Goal: Information Seeking & Learning: Learn about a topic

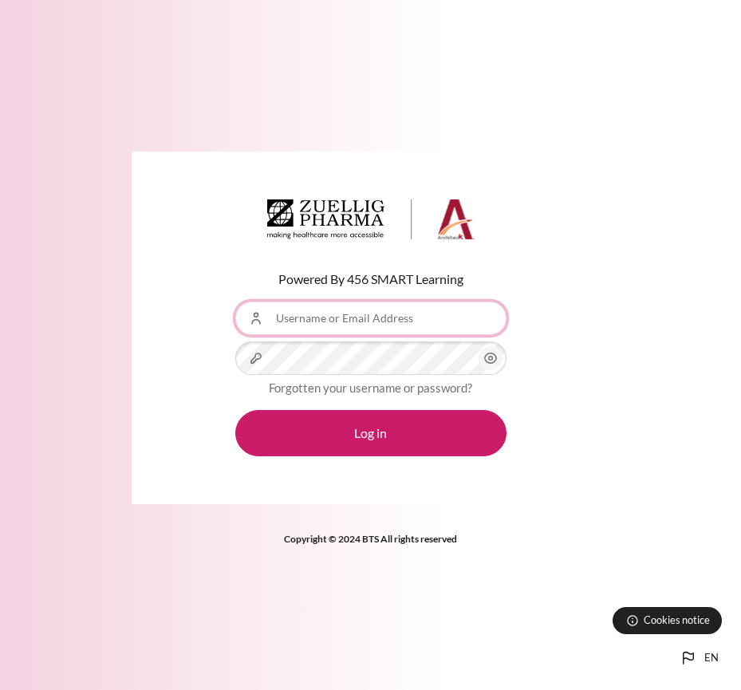
click at [402, 321] on input "Username or Email Address" at bounding box center [370, 317] width 271 height 33
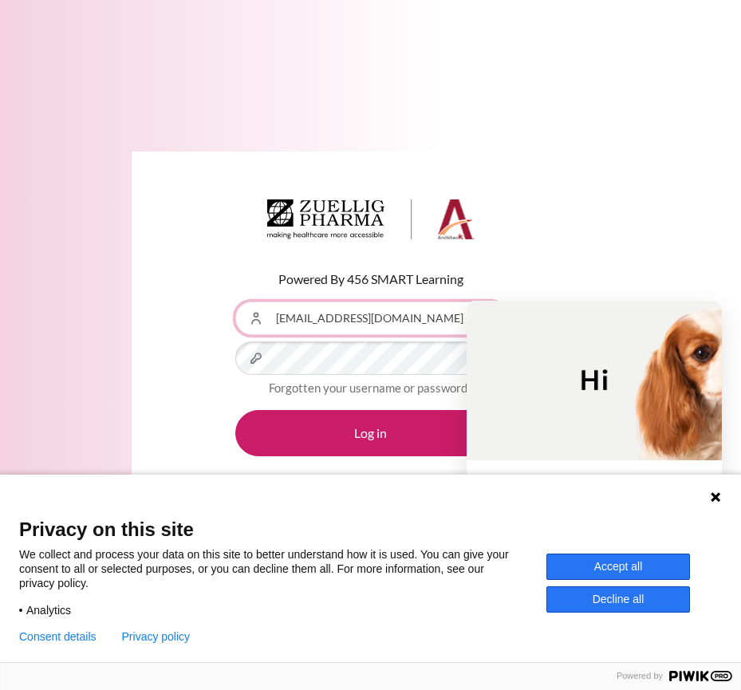
type input "[EMAIL_ADDRESS][DOMAIN_NAME]"
click at [235, 410] on button "Log in" at bounding box center [370, 433] width 271 height 46
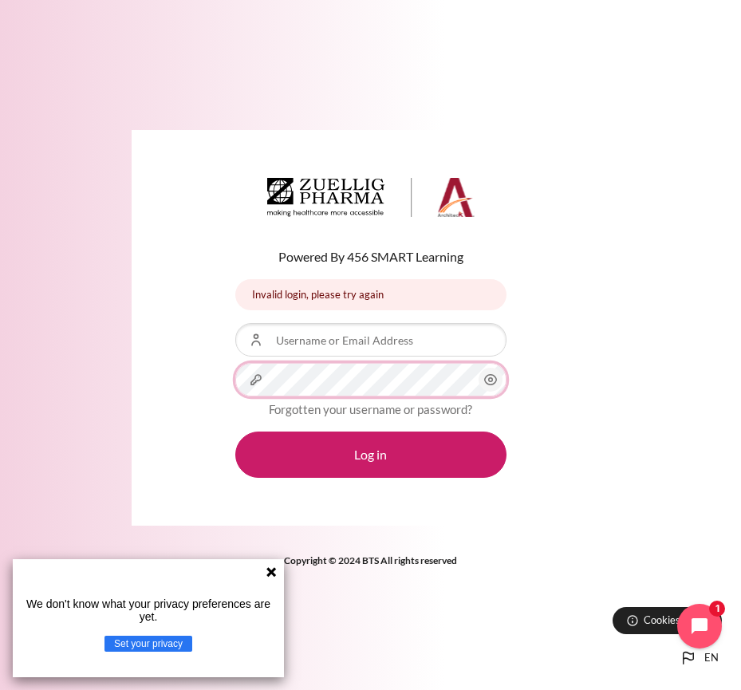
click at [235, 431] on button "Log in" at bounding box center [370, 454] width 271 height 46
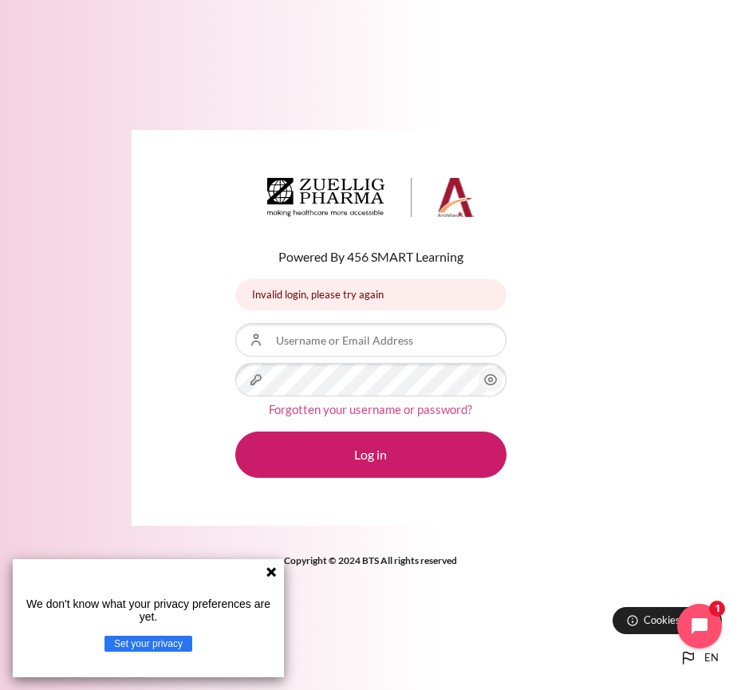
click at [352, 410] on link "Forgotten your username or password?" at bounding box center [370, 409] width 203 height 14
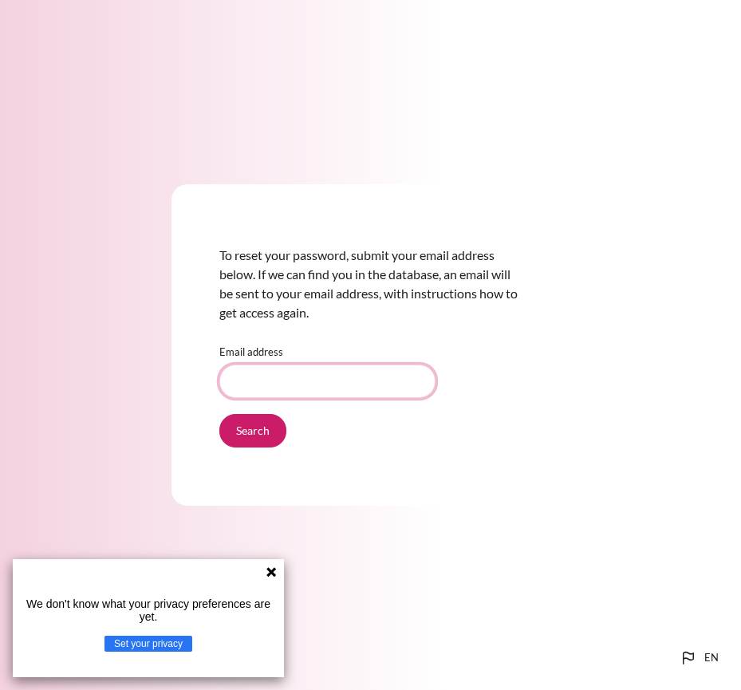
click at [326, 373] on input "Email address" at bounding box center [327, 380] width 216 height 33
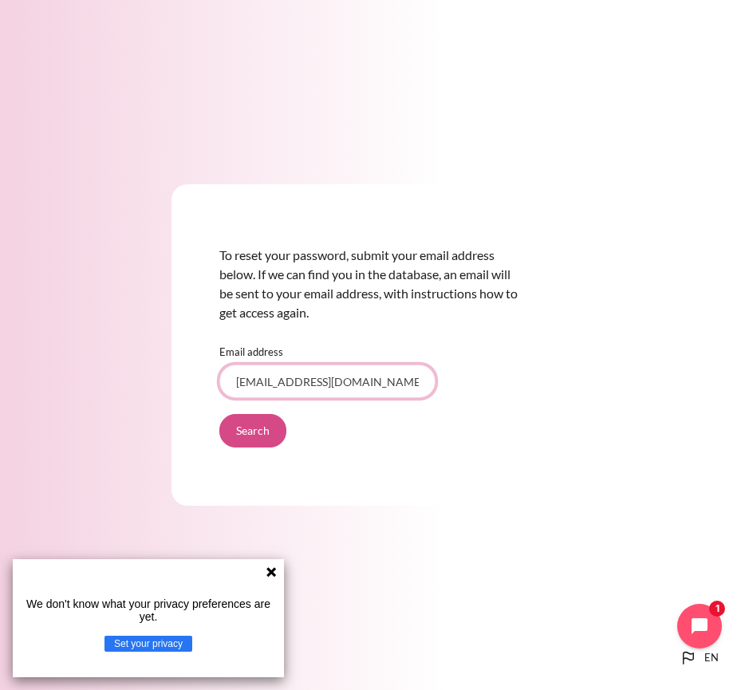
type input "[EMAIL_ADDRESS][DOMAIN_NAME]"
click at [269, 422] on input "Search" at bounding box center [252, 430] width 67 height 33
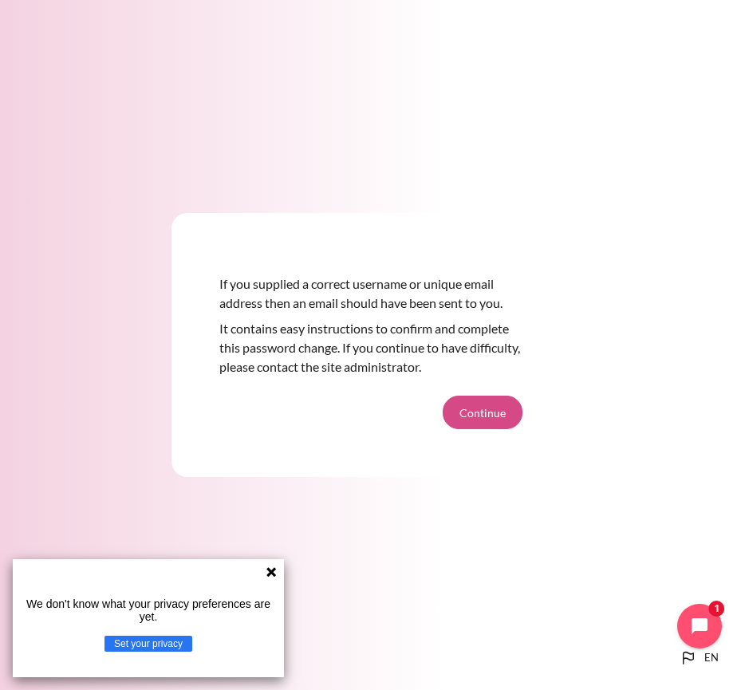
click at [494, 407] on button "Continue" at bounding box center [482, 411] width 80 height 33
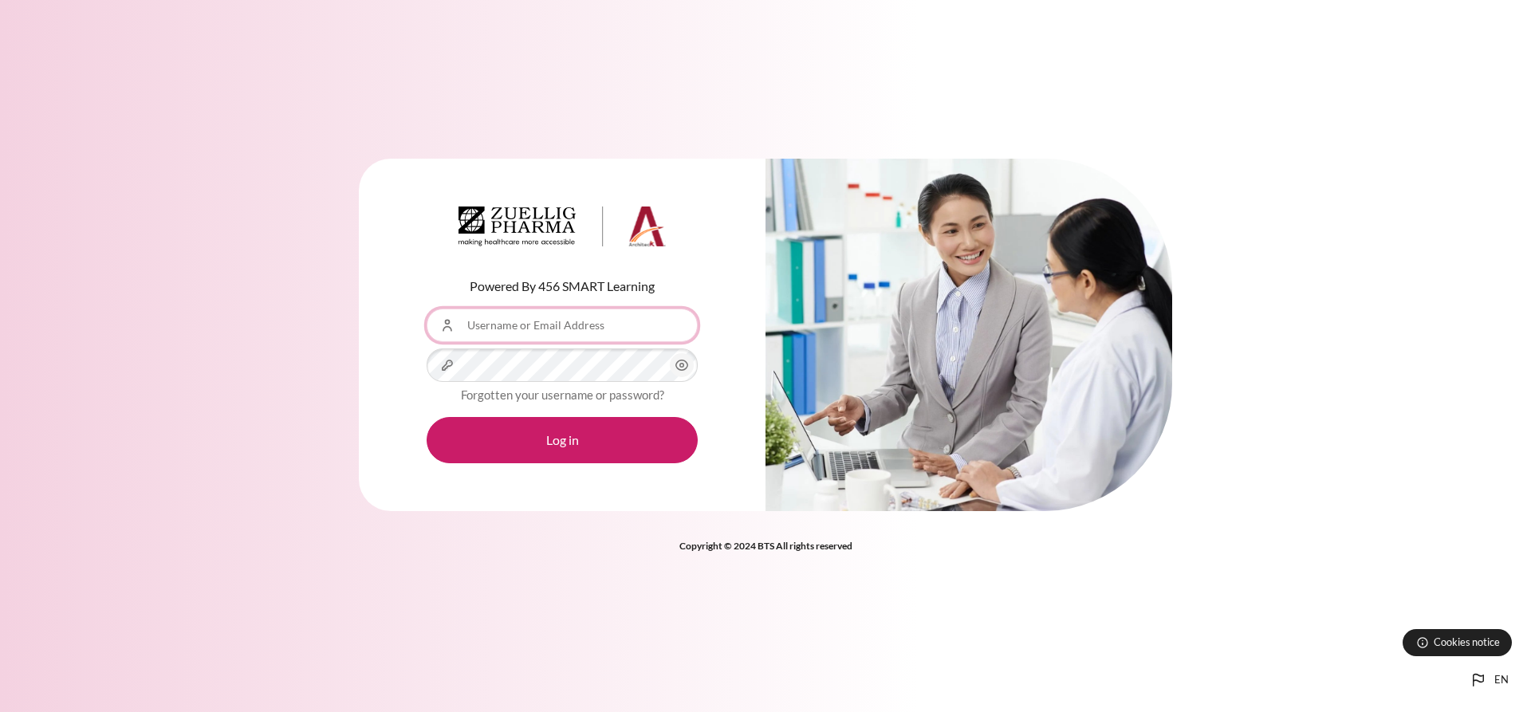
click at [533, 332] on input "Username or Email Address" at bounding box center [562, 325] width 271 height 33
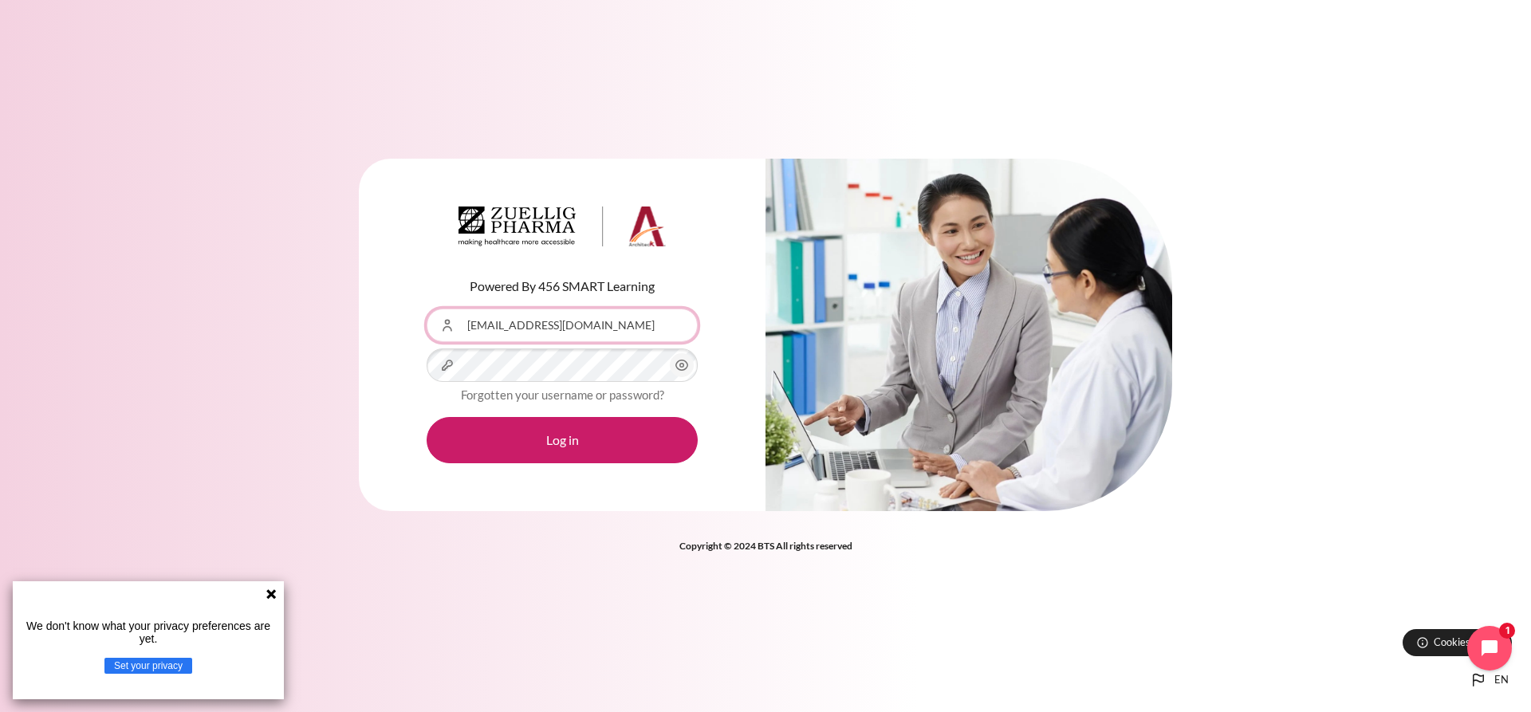
type input "[EMAIL_ADDRESS][DOMAIN_NAME]"
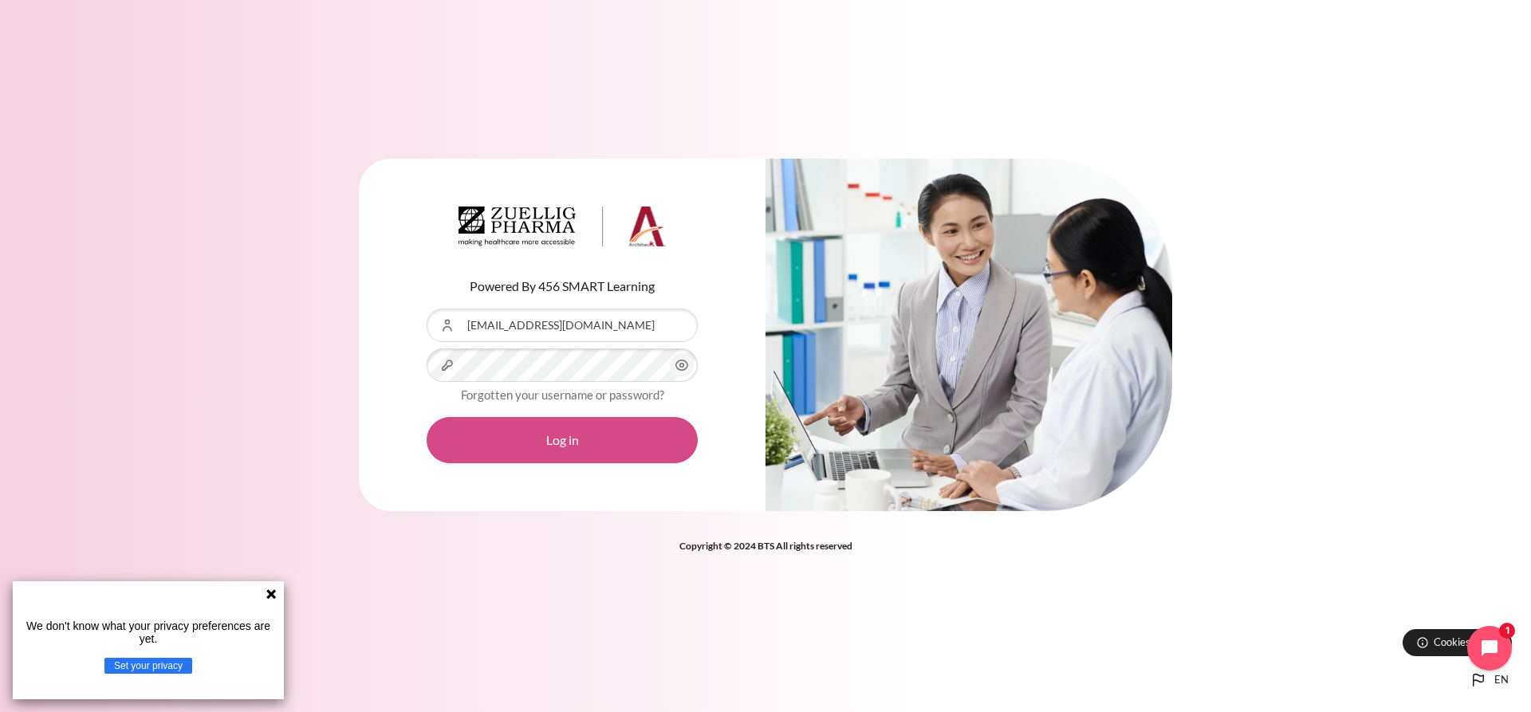
click at [558, 445] on button "Log in" at bounding box center [562, 440] width 271 height 46
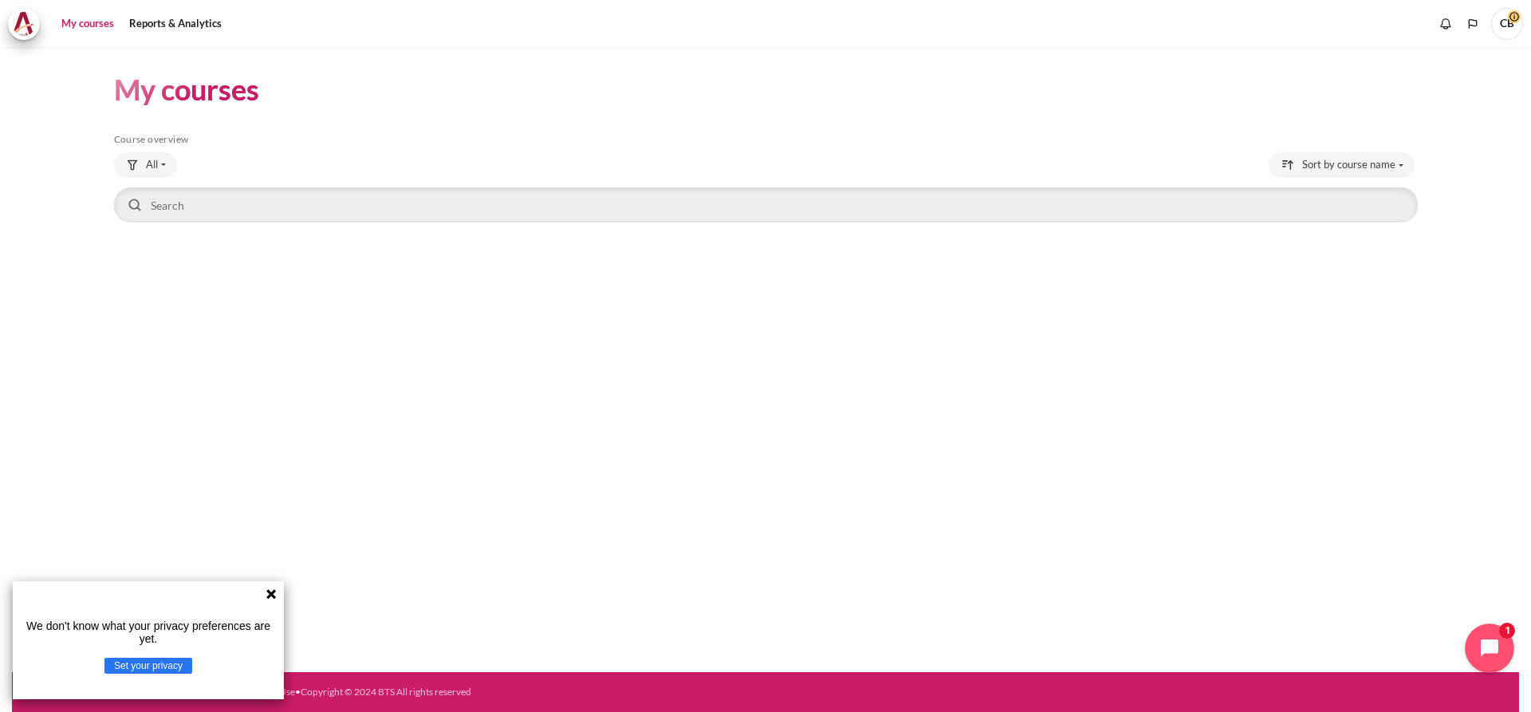
click at [1495, 662] on button "Open chat widget" at bounding box center [1489, 647] width 49 height 49
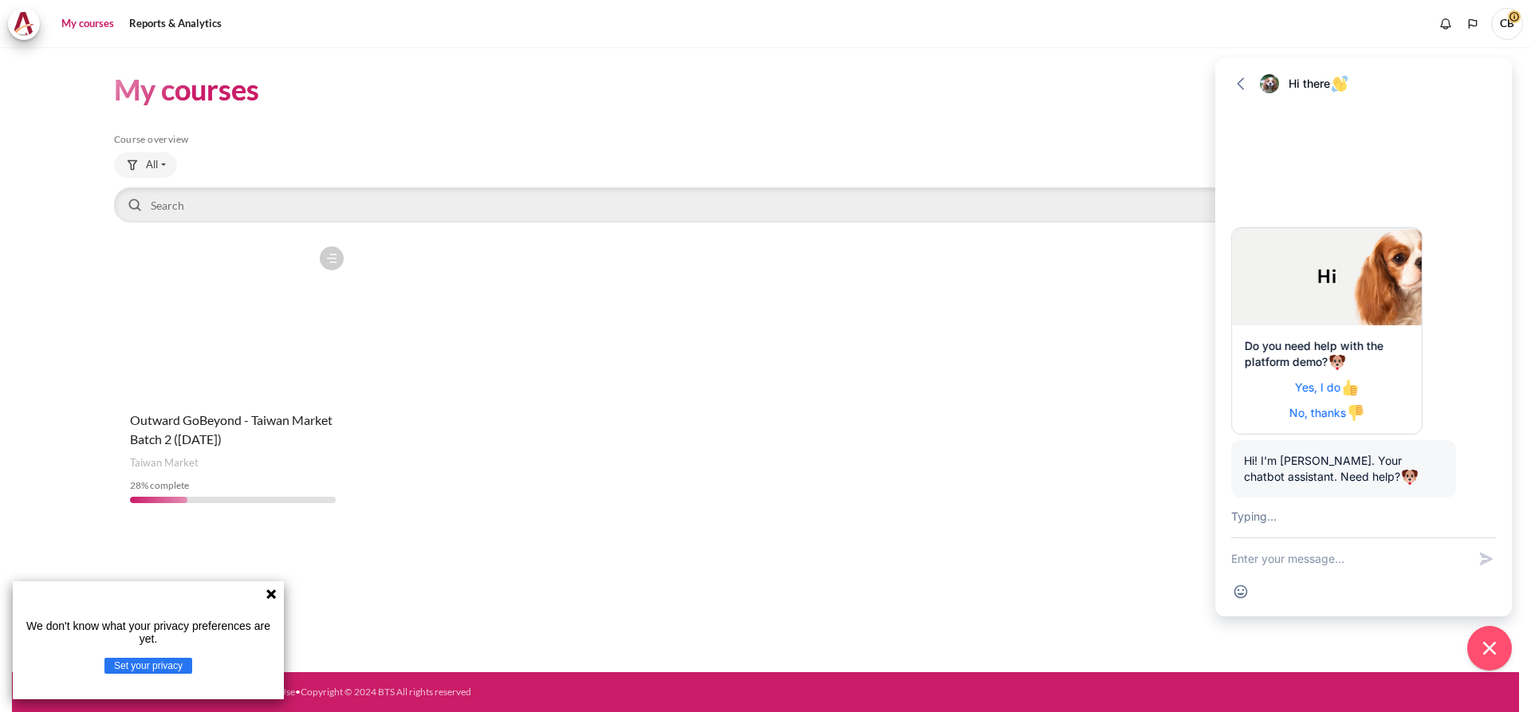
scroll to position [59, 0]
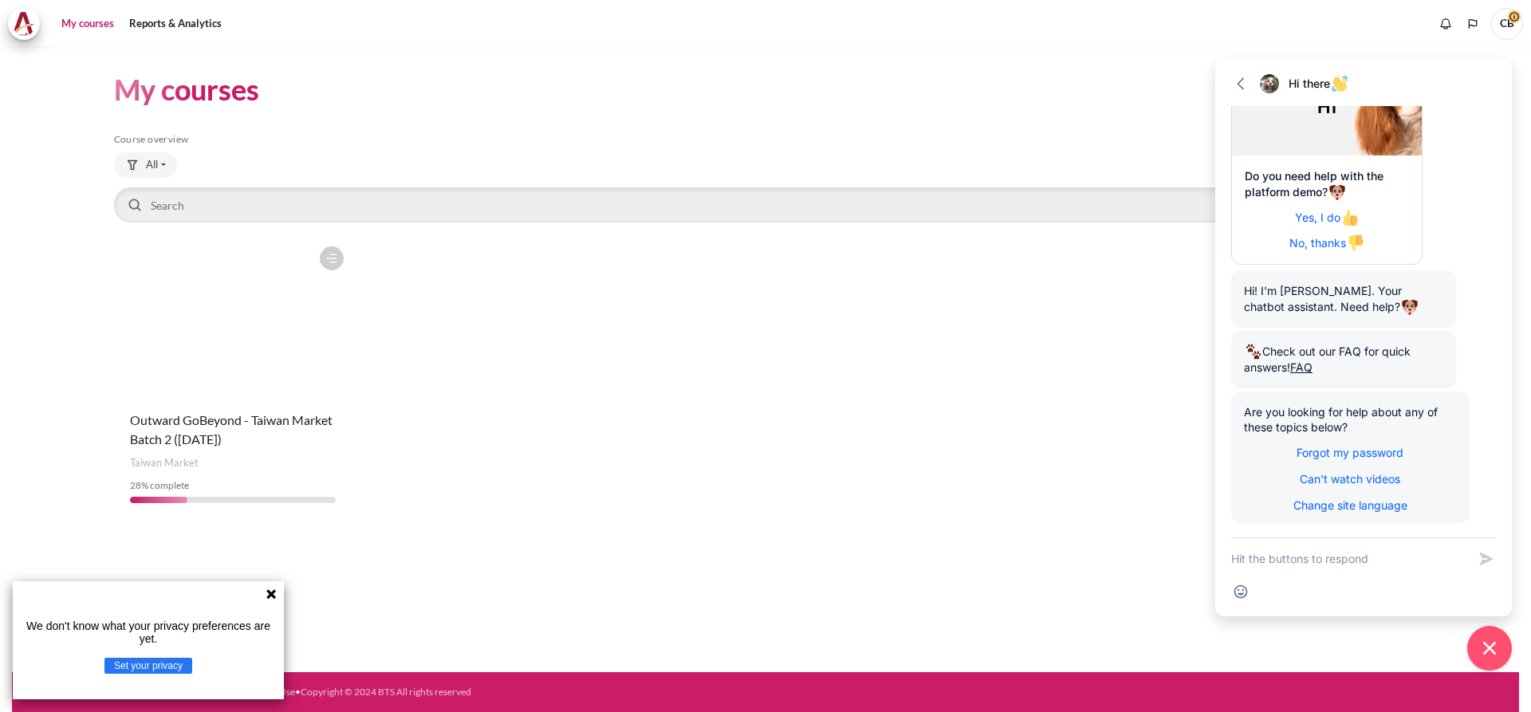
click at [267, 603] on div "We don't know what your privacy preferences are yet. Set your privacy" at bounding box center [148, 640] width 271 height 118
click at [239, 420] on span "Outward GoBeyond - Taiwan Market Batch 2 ([DATE])" at bounding box center [231, 429] width 203 height 34
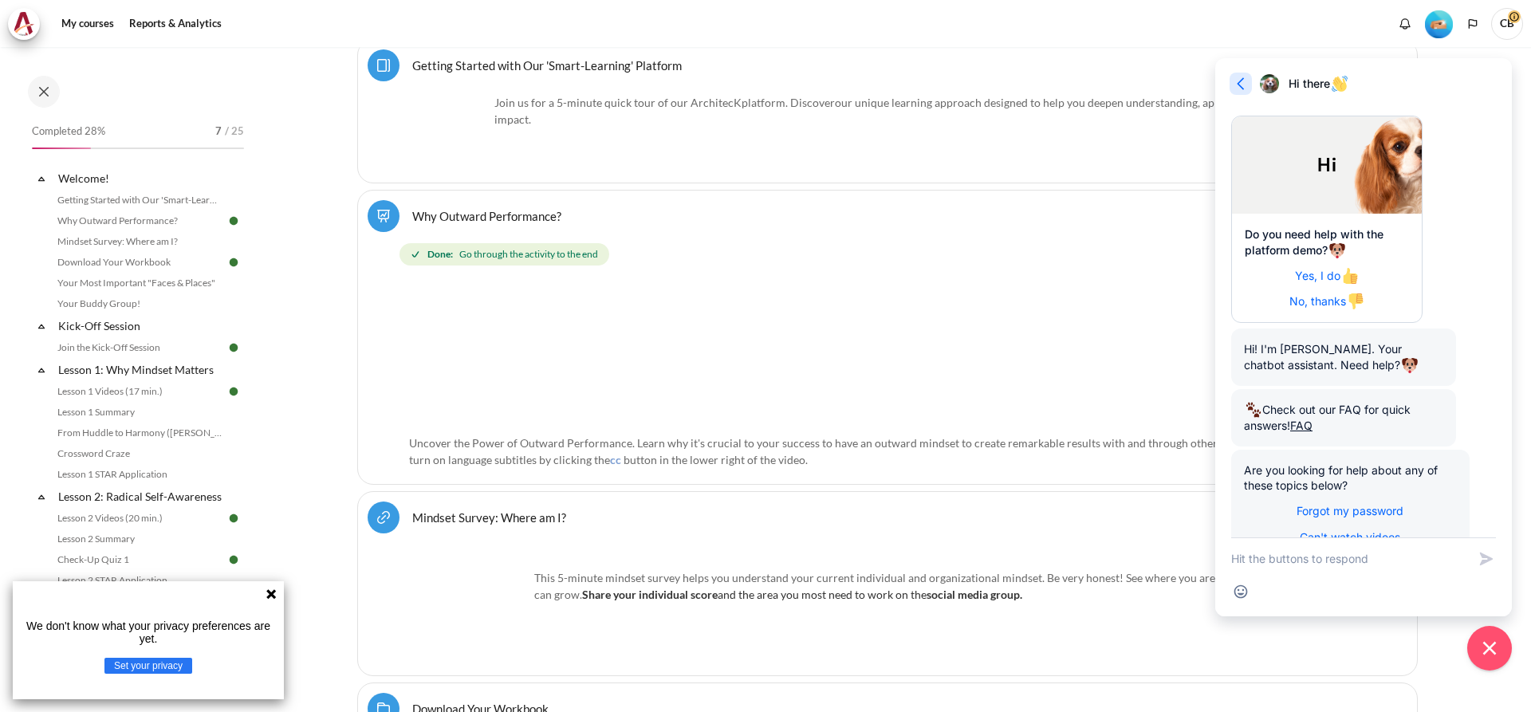
click at [1244, 82] on icon "button" at bounding box center [1241, 84] width 16 height 16
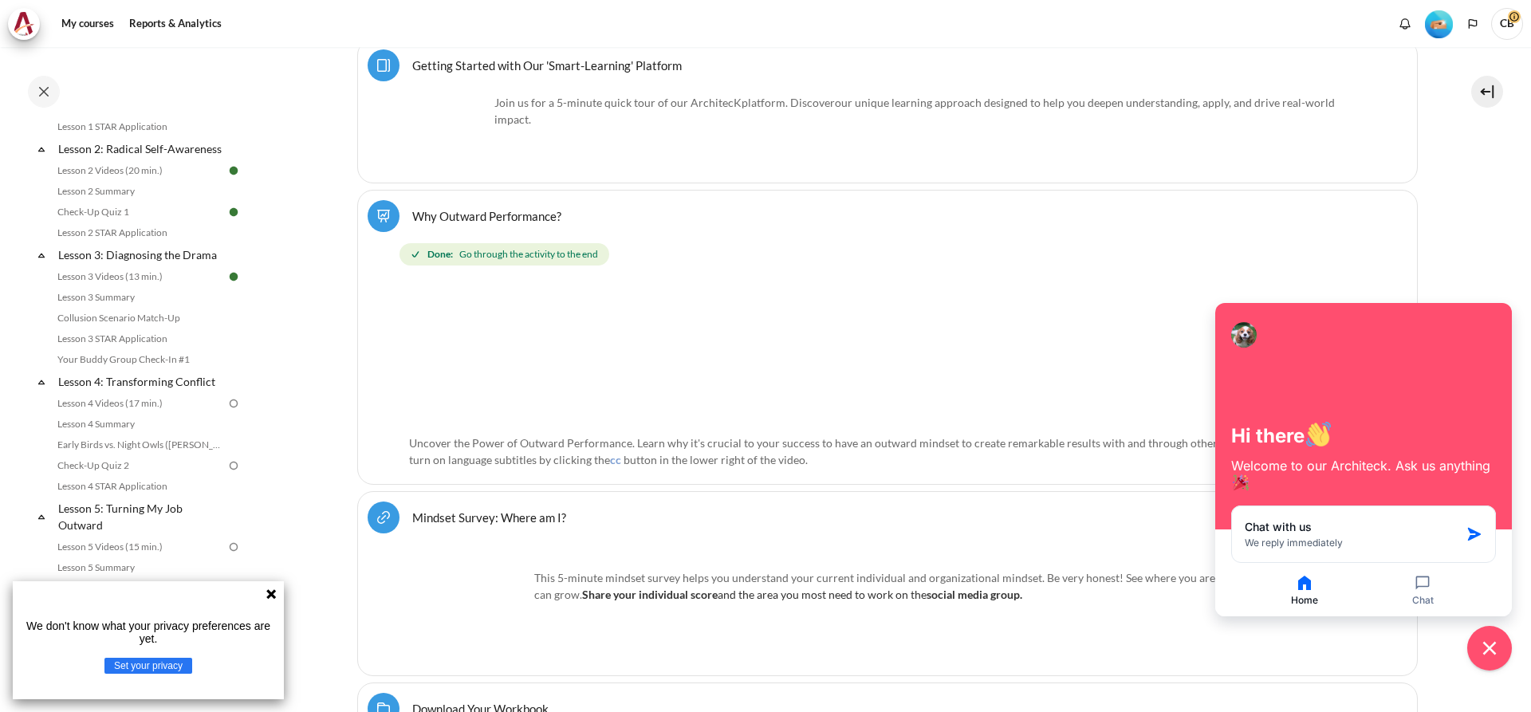
scroll to position [558, 0]
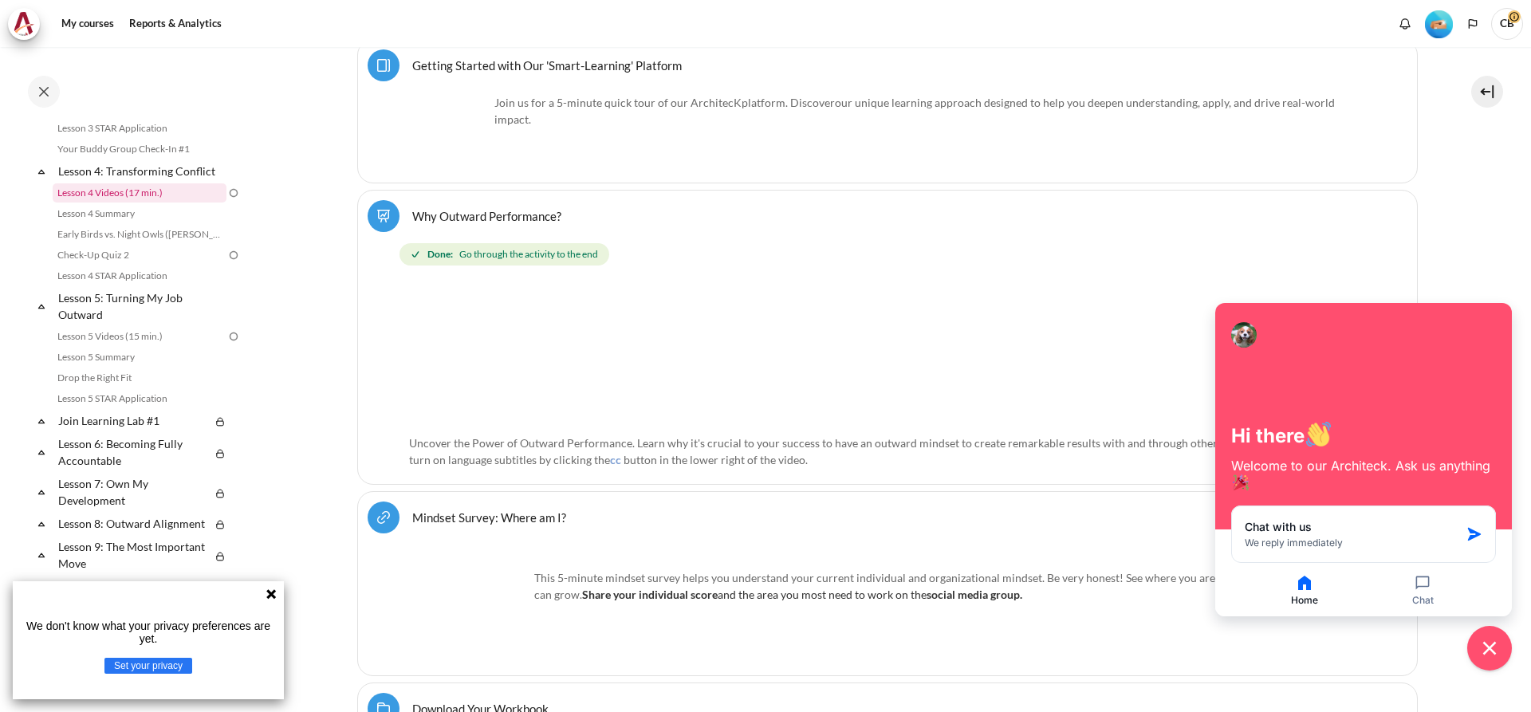
click at [155, 203] on link "Lesson 4 Videos (17 min.)" at bounding box center [140, 192] width 174 height 19
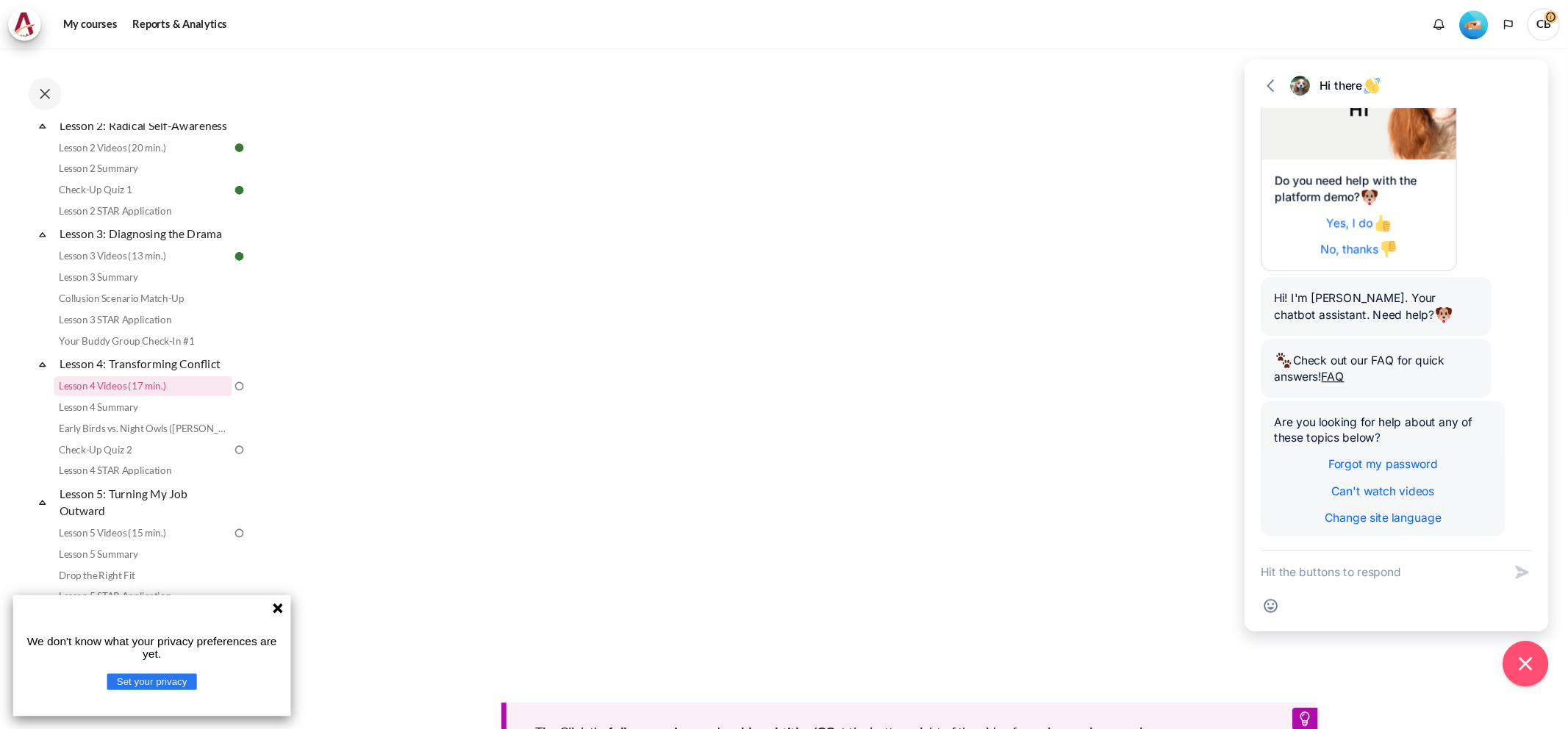
scroll to position [294, 0]
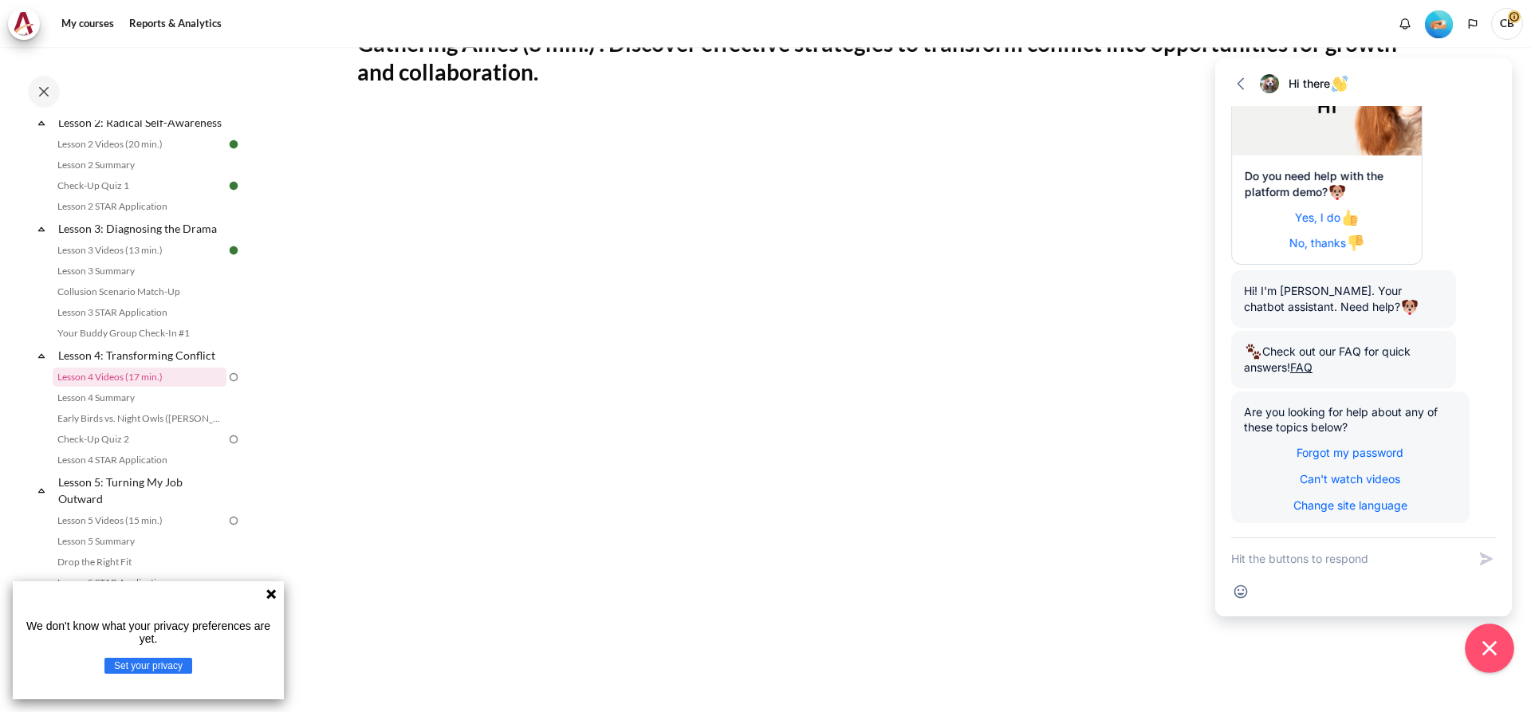
click at [1494, 636] on button "Close chat widget" at bounding box center [1489, 647] width 49 height 49
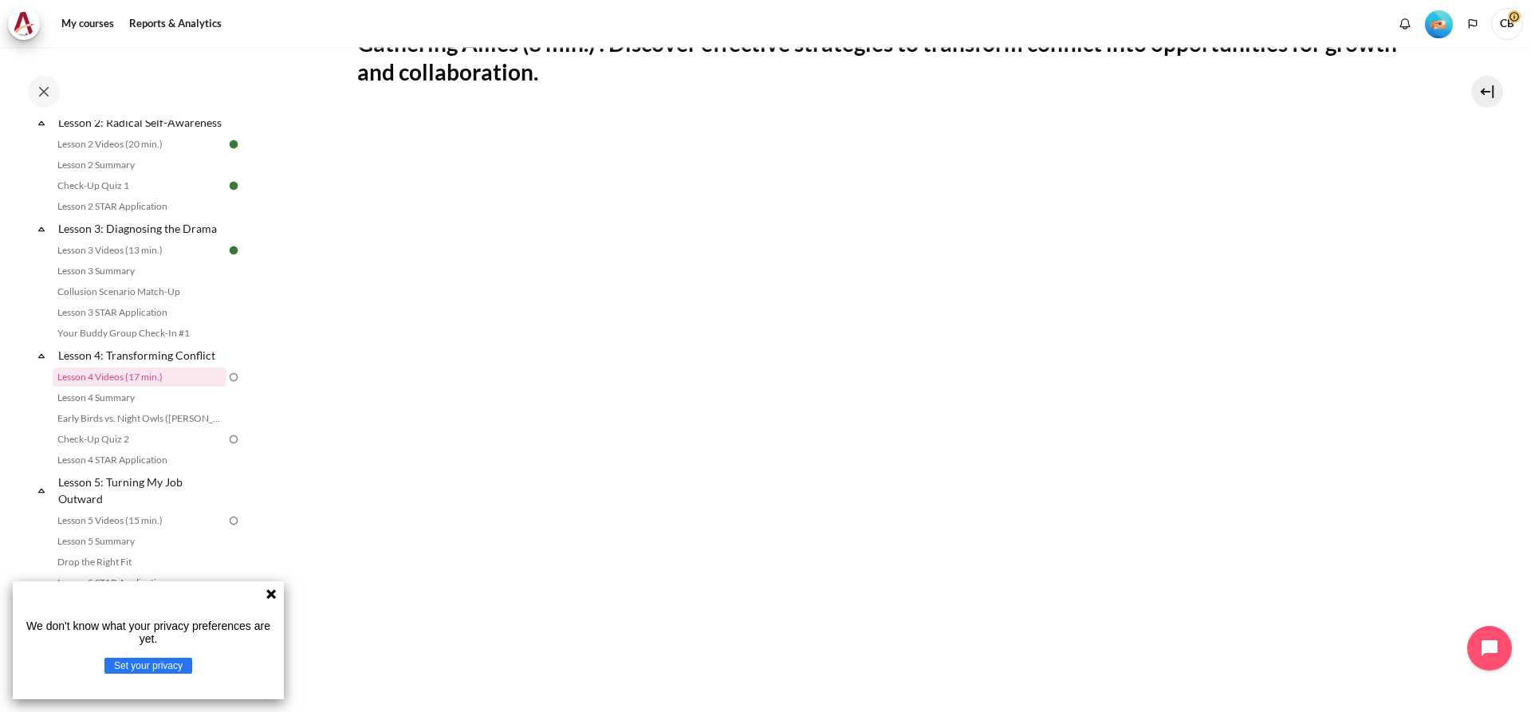
click at [277, 598] on icon at bounding box center [271, 594] width 13 height 13
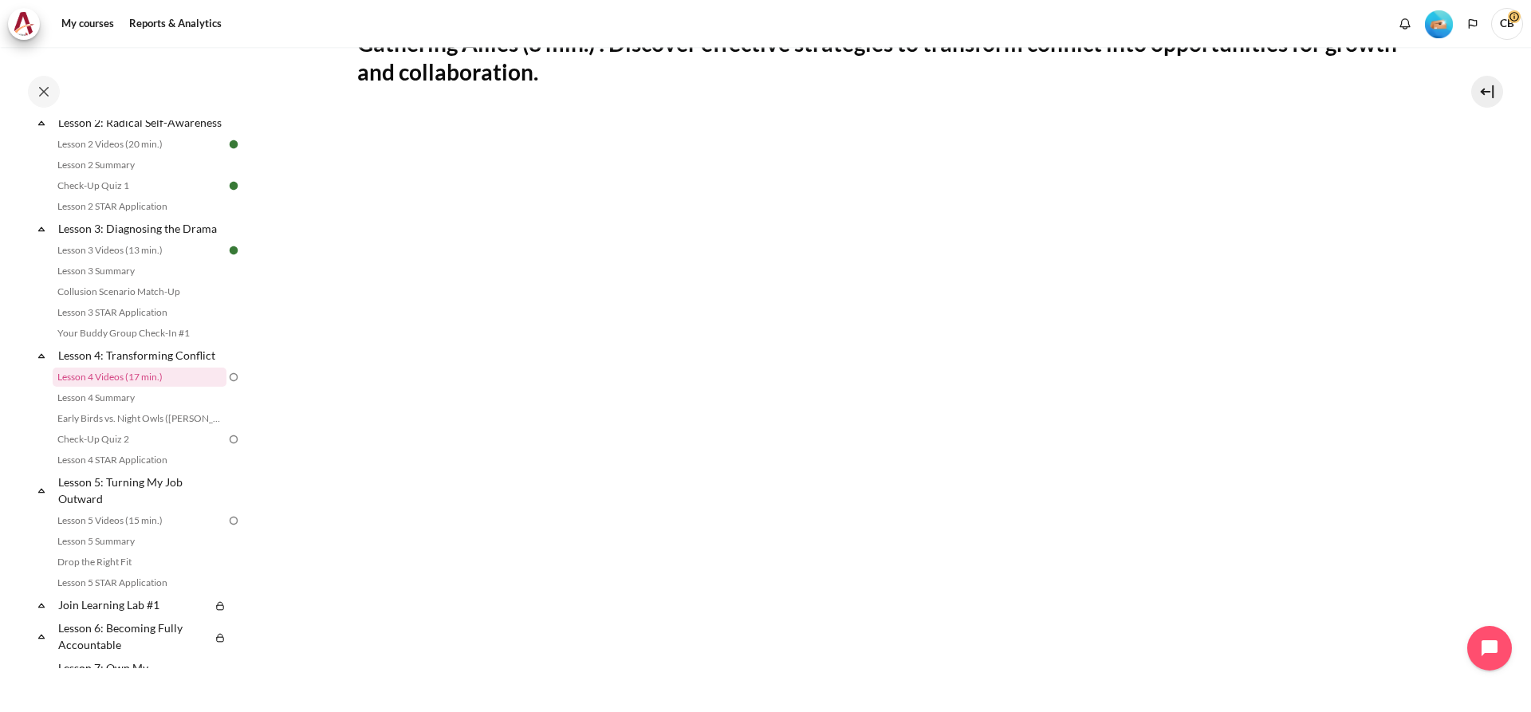
click at [1476, 352] on section "My courses OPO TW B2 Lesson 4: Transforming Conflict Lesson 4 Videos (17 min.) …" at bounding box center [887, 374] width 1264 height 1293
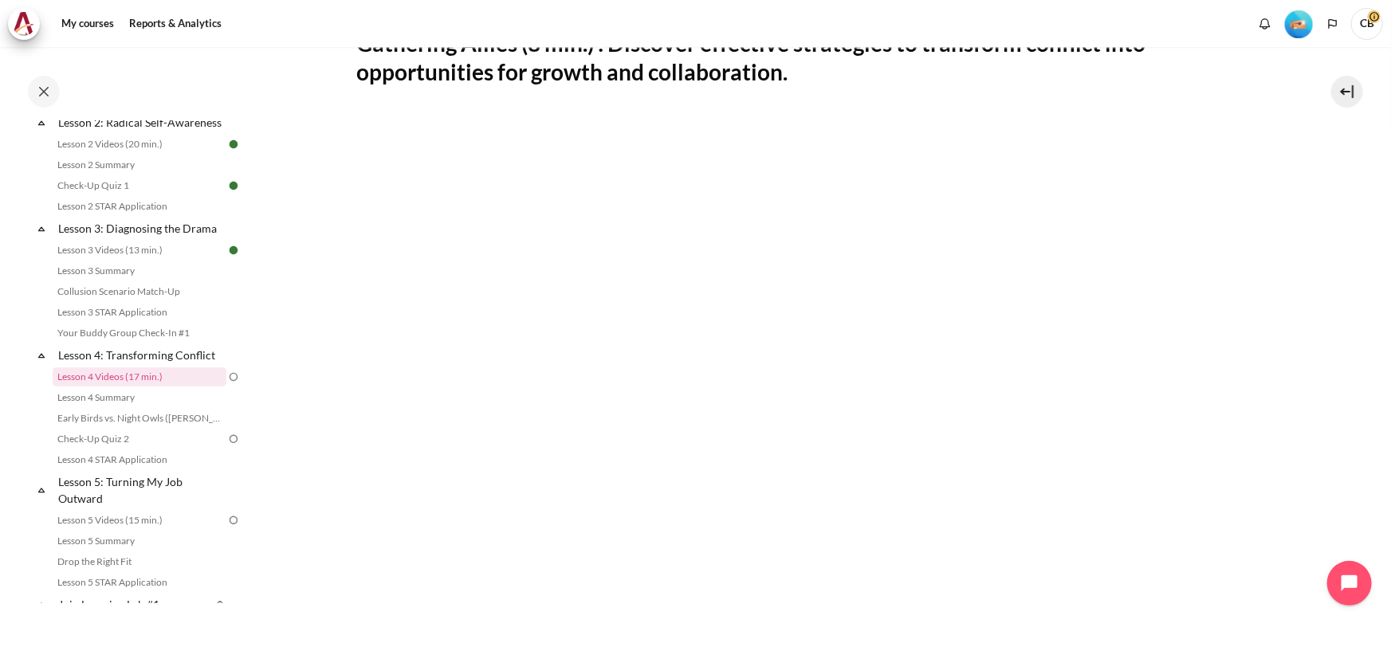
scroll to position [339, 0]
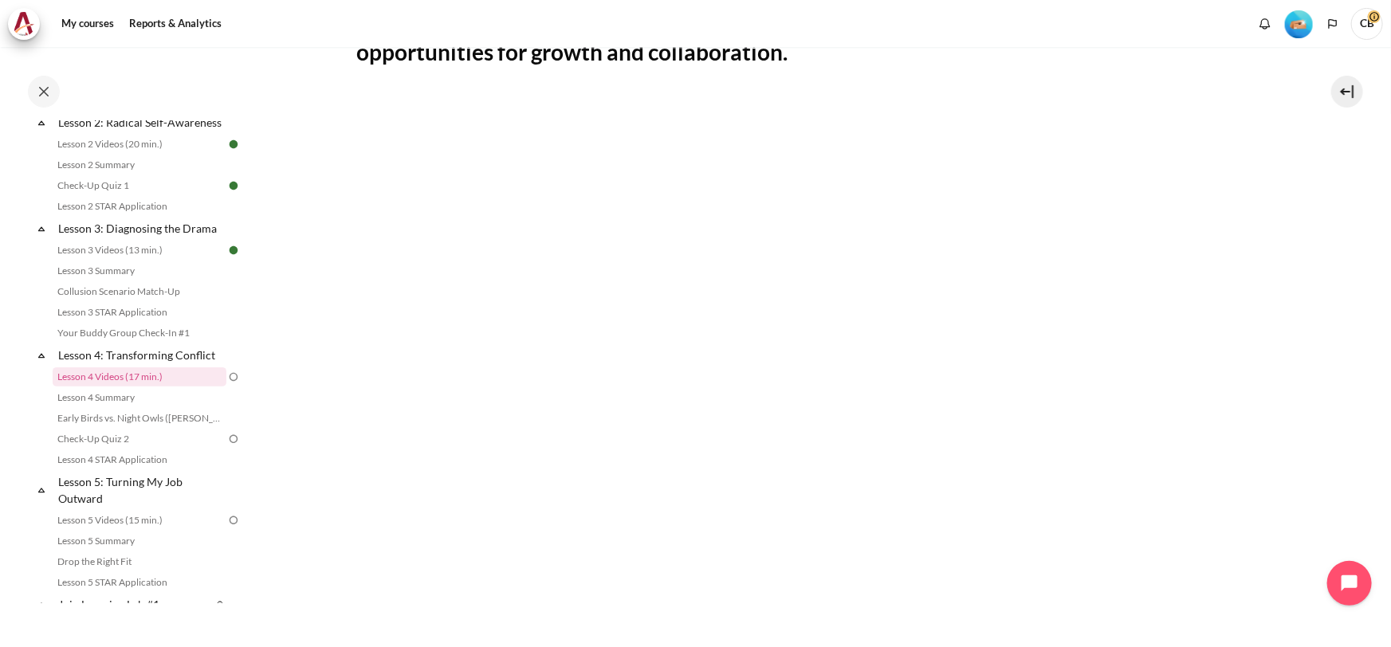
click at [1314, 470] on section "My courses OPO TW B2 Lesson 4: Transforming Conflict Lesson 4 Videos (17 min.) …" at bounding box center [817, 324] width 1124 height 1233
click at [1336, 444] on section "My courses OPO TW B2 Lesson 4: Transforming Conflict Lesson 4 Videos (17 min.) …" at bounding box center [817, 324] width 1124 height 1233
click at [1323, 445] on section "My courses OPO TW B2 Lesson 4: Transforming Conflict Lesson 4 Videos (17 min.) …" at bounding box center [817, 324] width 1124 height 1233
click at [1331, 446] on section "My courses OPO TW B2 Lesson 4: Transforming Conflict Lesson 4 Videos (17 min.) …" at bounding box center [817, 324] width 1124 height 1233
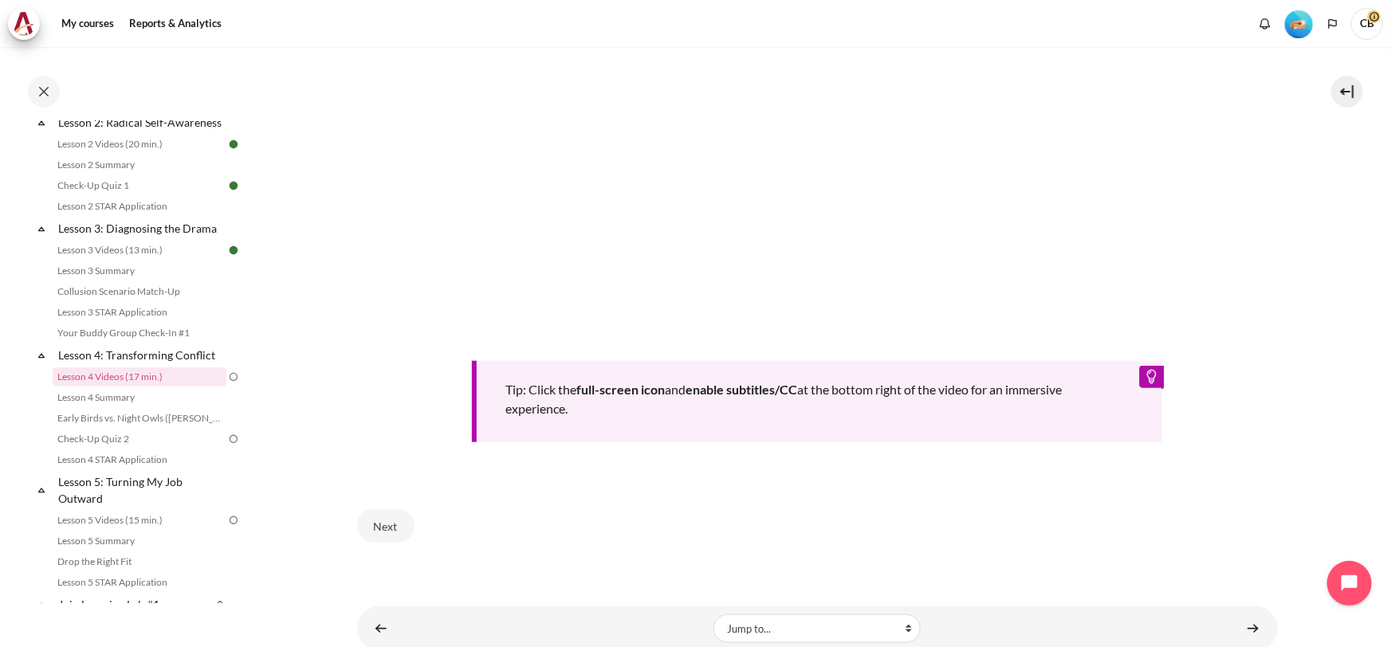
scroll to position [669, 0]
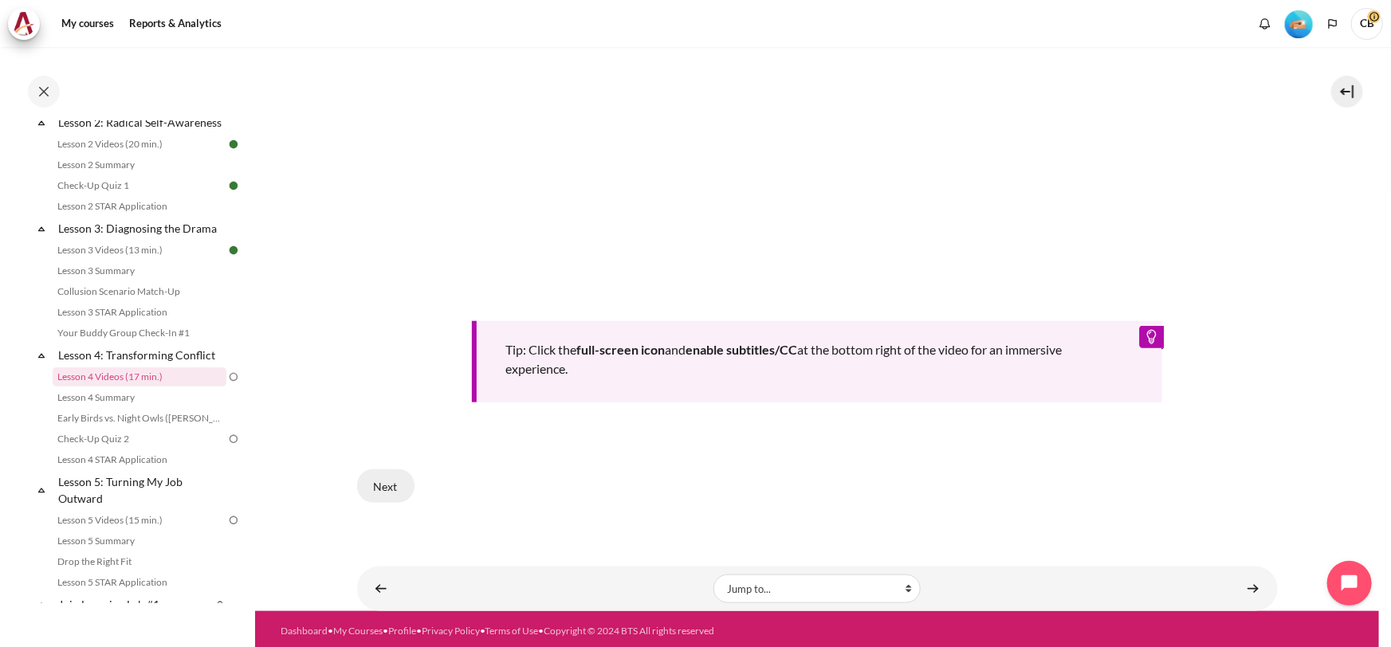
click at [384, 477] on button "Next" at bounding box center [385, 486] width 57 height 33
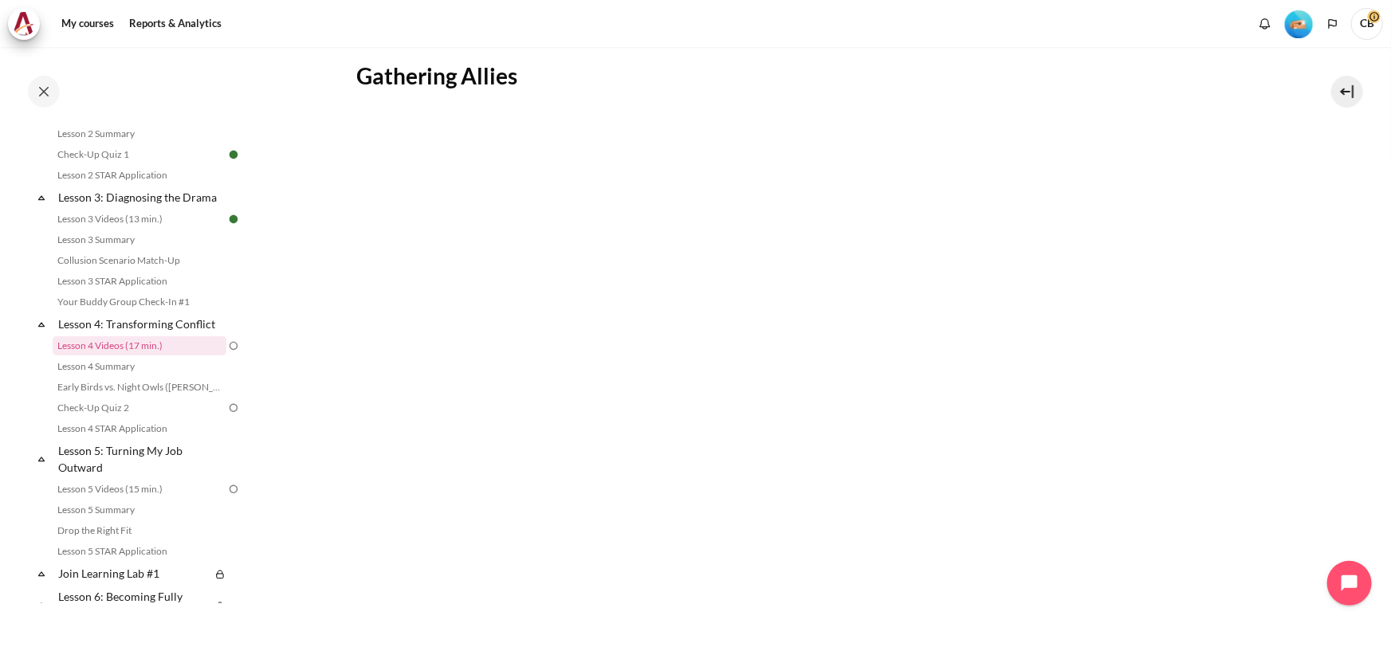
scroll to position [485, 0]
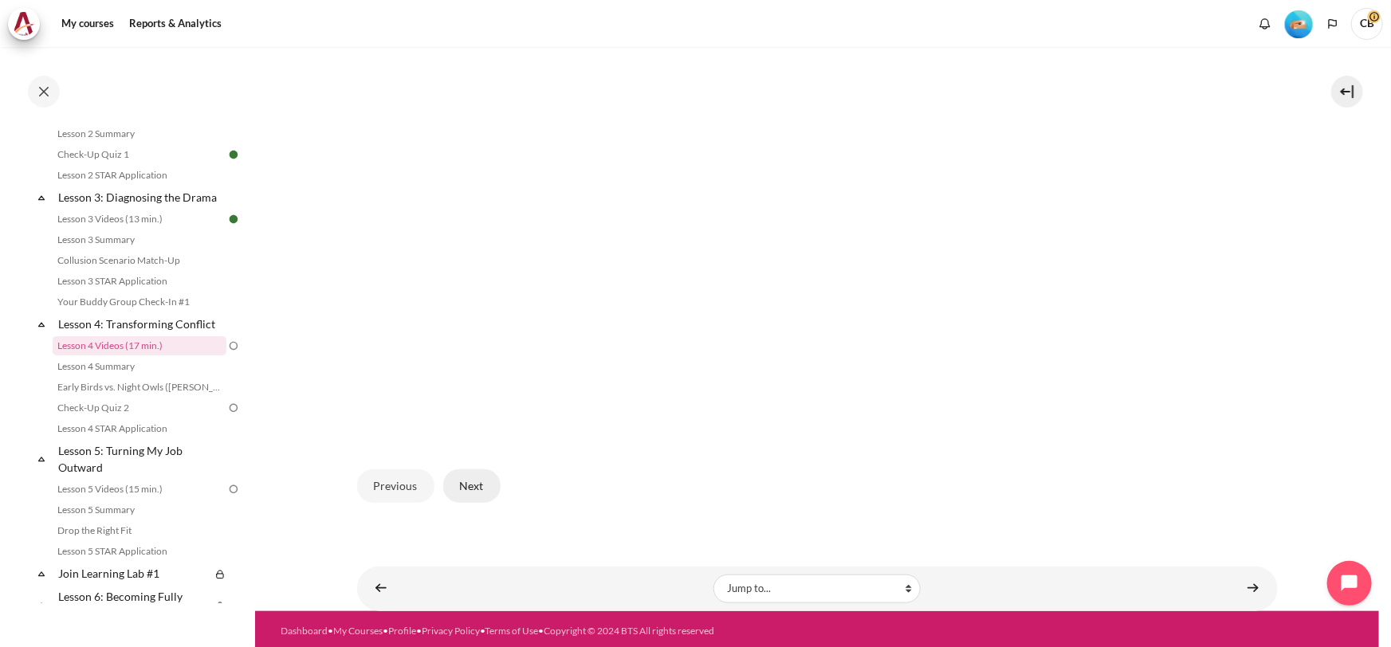
click at [488, 470] on button "Next" at bounding box center [471, 486] width 57 height 33
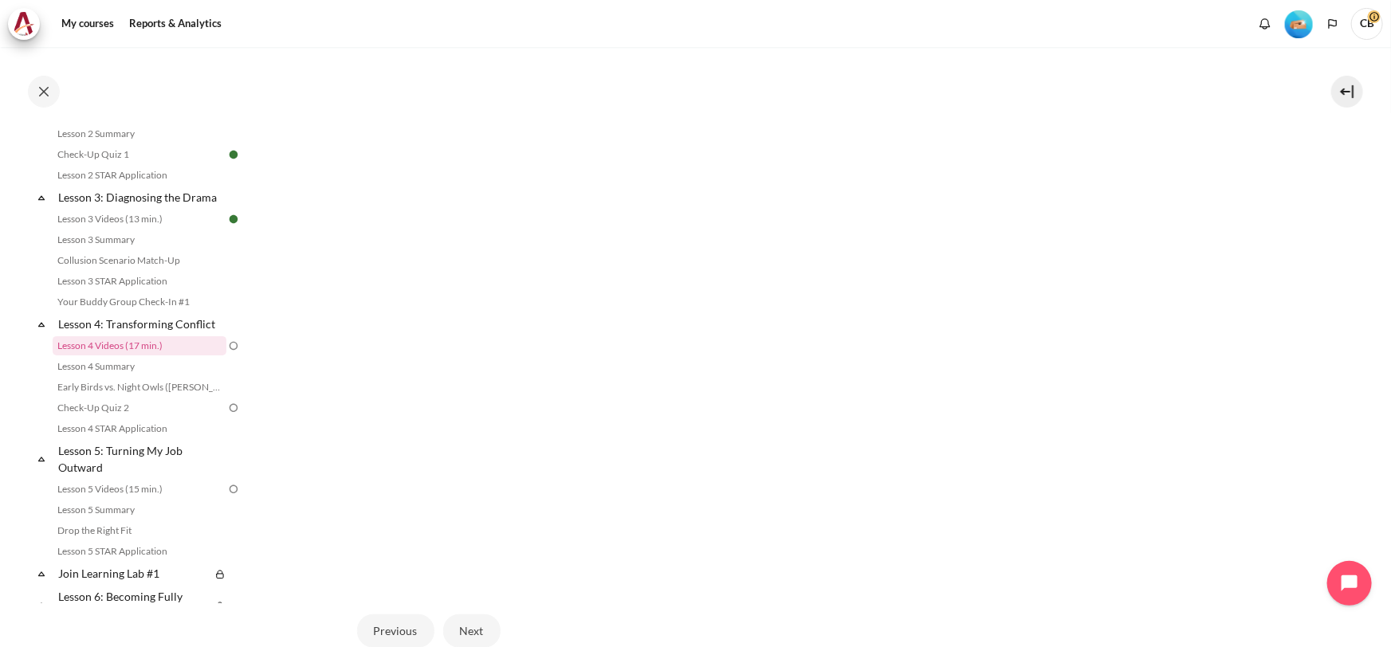
scroll to position [485, 0]
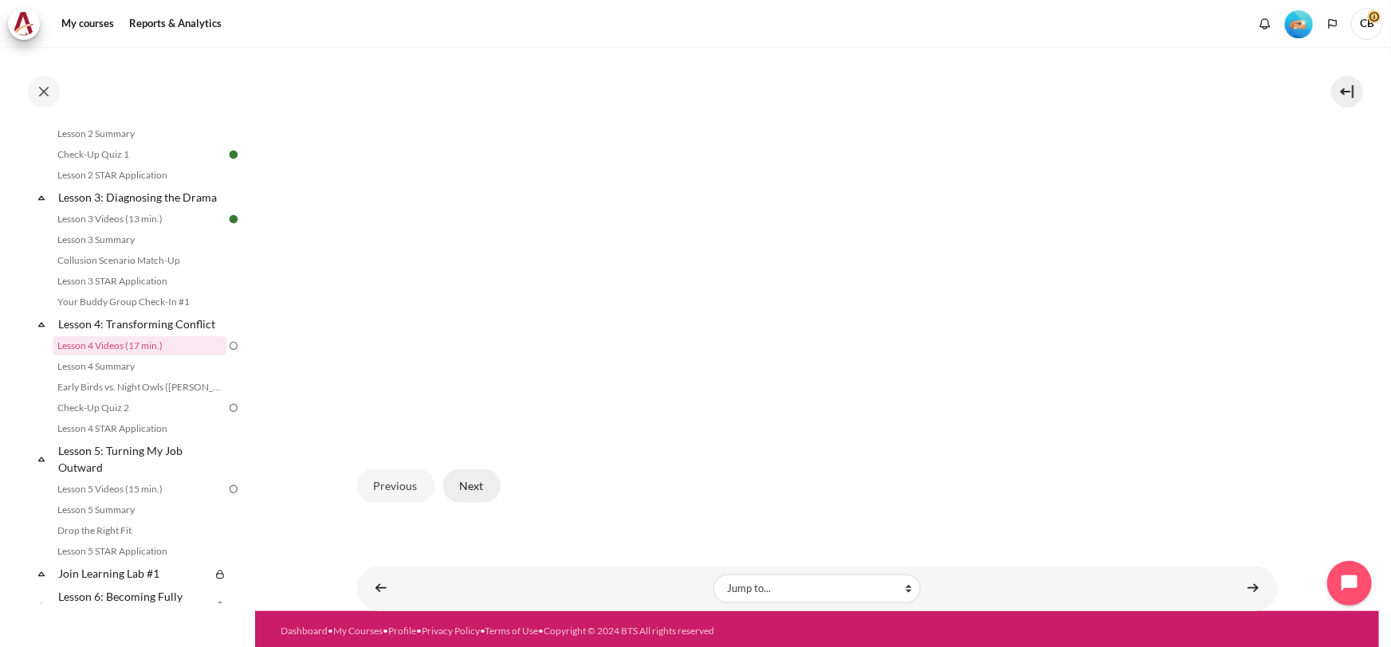
click at [460, 486] on button "Next" at bounding box center [471, 486] width 57 height 33
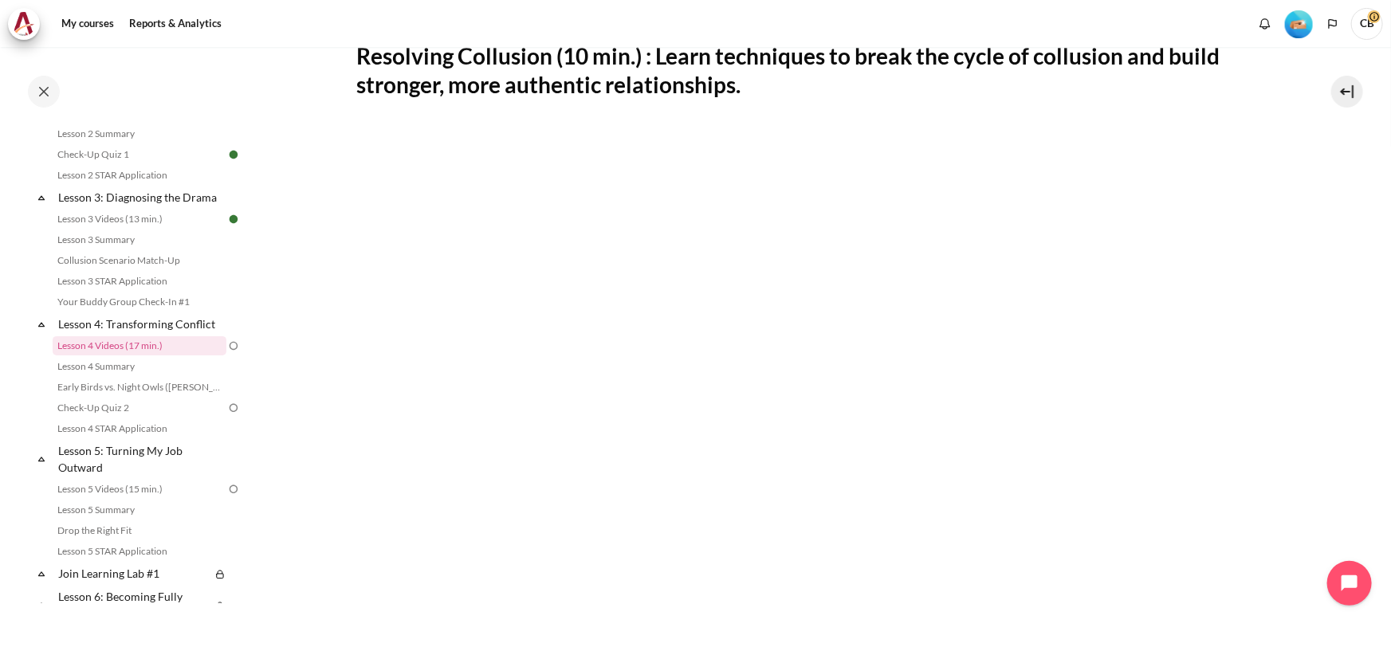
scroll to position [379, 0]
